Goal: Navigation & Orientation: Understand site structure

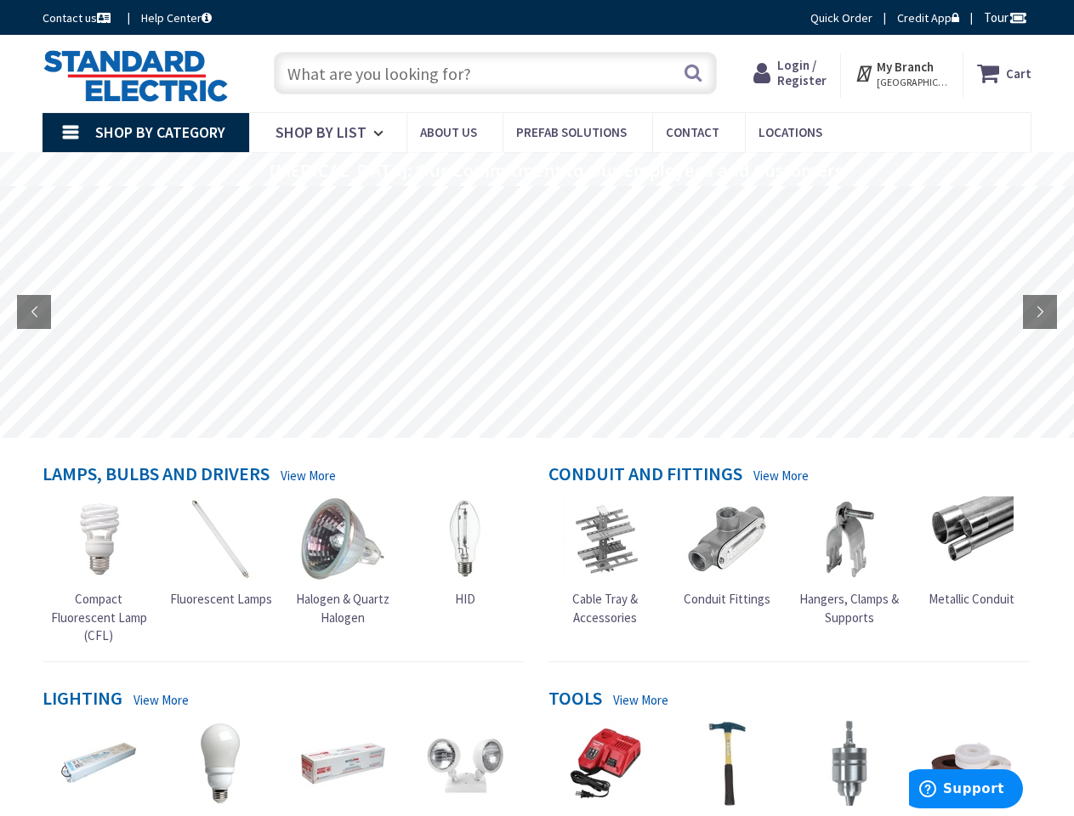
click at [536, 408] on rs-layer at bounding box center [537, 312] width 1074 height 252
click at [1002, 17] on span "Tour" at bounding box center [1005, 17] width 43 height 16
click at [902, 73] on strong "My Branch" at bounding box center [905, 67] width 57 height 16
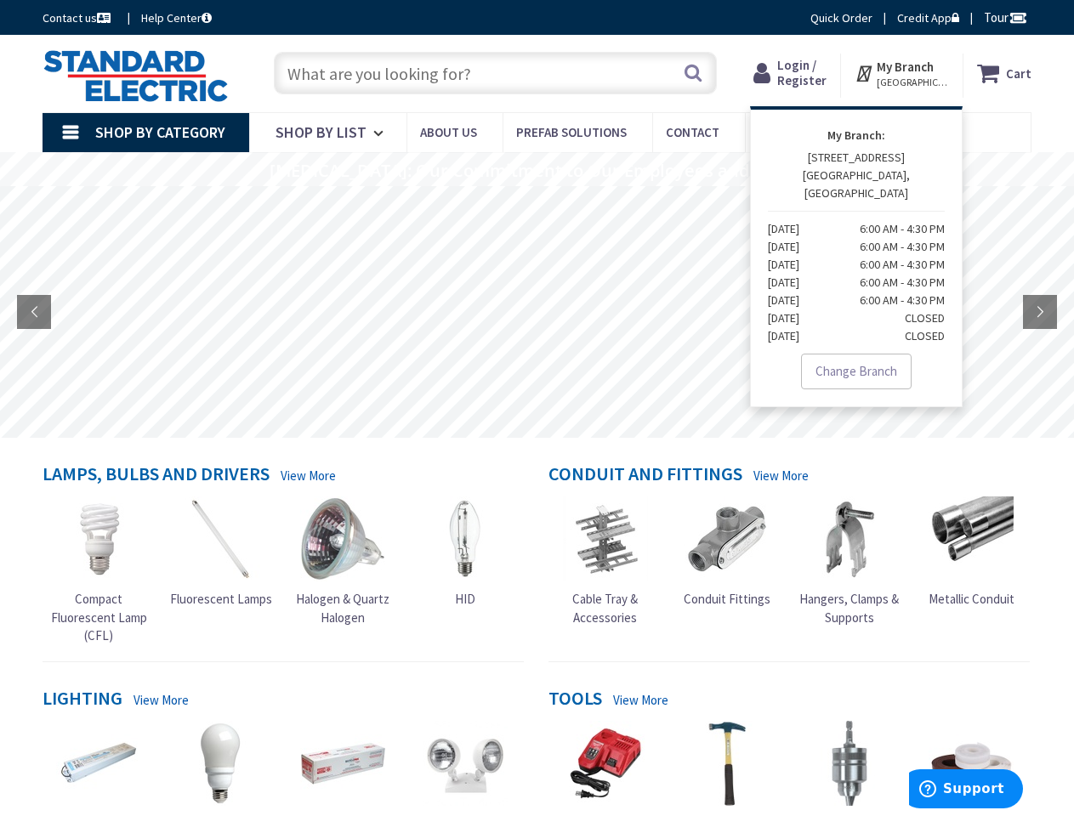
click at [145, 133] on span "Shop By Category" at bounding box center [160, 132] width 130 height 20
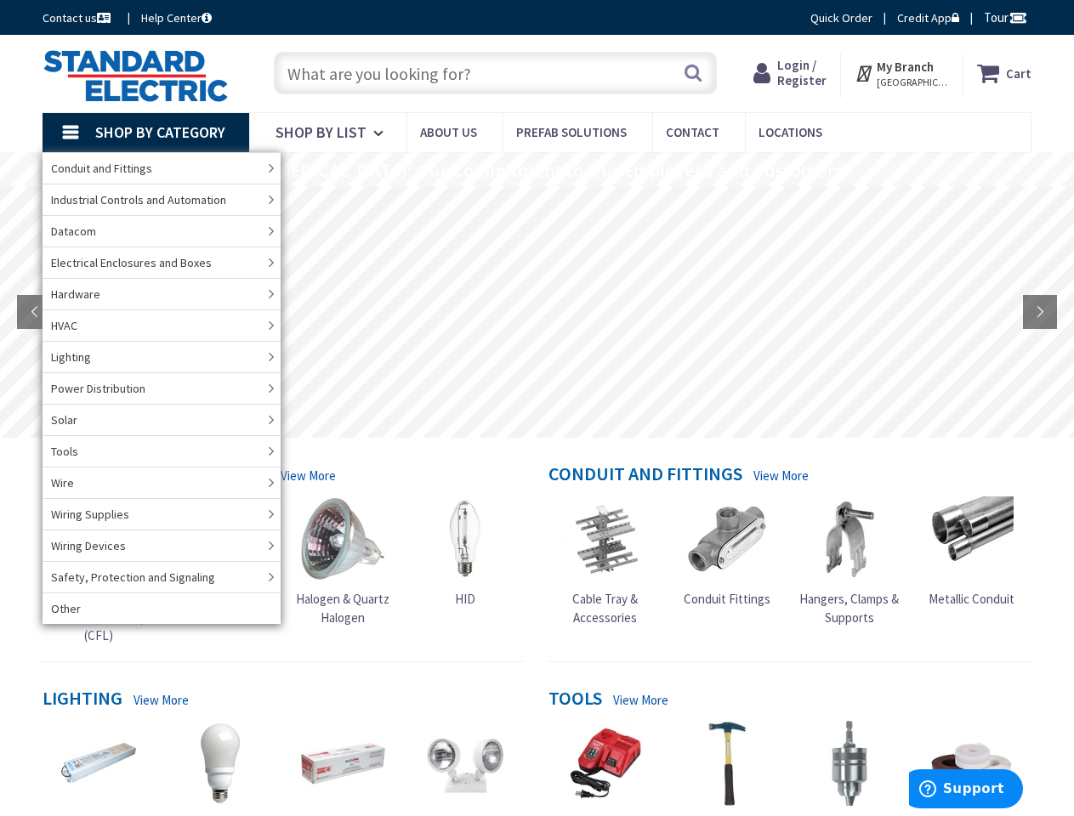
click at [536, 169] on rs-layer "[MEDICAL_DATA]: Our Commitment to Our Employees and Customers" at bounding box center [557, 171] width 574 height 19
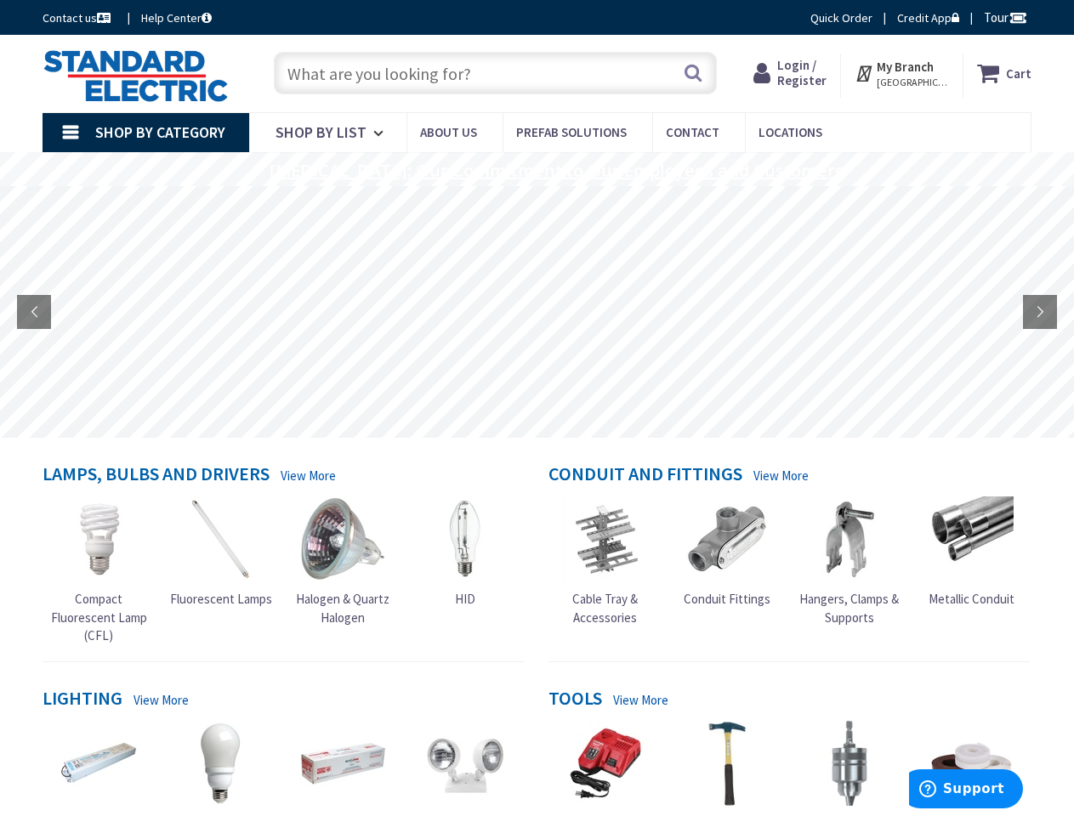
click at [536, 171] on rs-layer "[MEDICAL_DATA]: Our Commitment to Our Employees and Customers" at bounding box center [557, 171] width 574 height 19
click at [536, 312] on rs-layer at bounding box center [537, 312] width 1074 height 252
click at [34, 312] on rs-arrow at bounding box center [34, 312] width 34 height 34
click at [1040, 312] on rs-arrow at bounding box center [1040, 312] width 34 height 34
